Goal: Navigation & Orientation: Go to known website

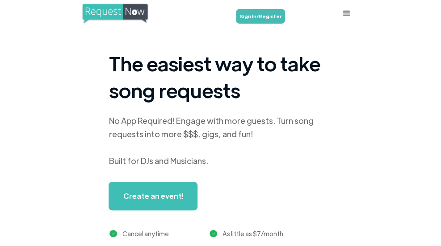
click at [0, 0] on link "Log In" at bounding box center [0, 0] width 0 height 0
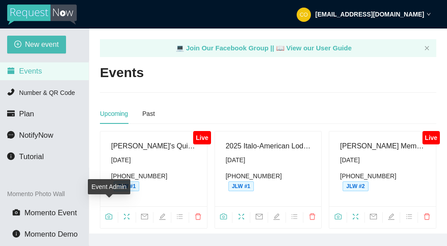
click at [108, 213] on icon "camera" at bounding box center [108, 216] width 7 height 7
